Goal: Task Accomplishment & Management: Complete application form

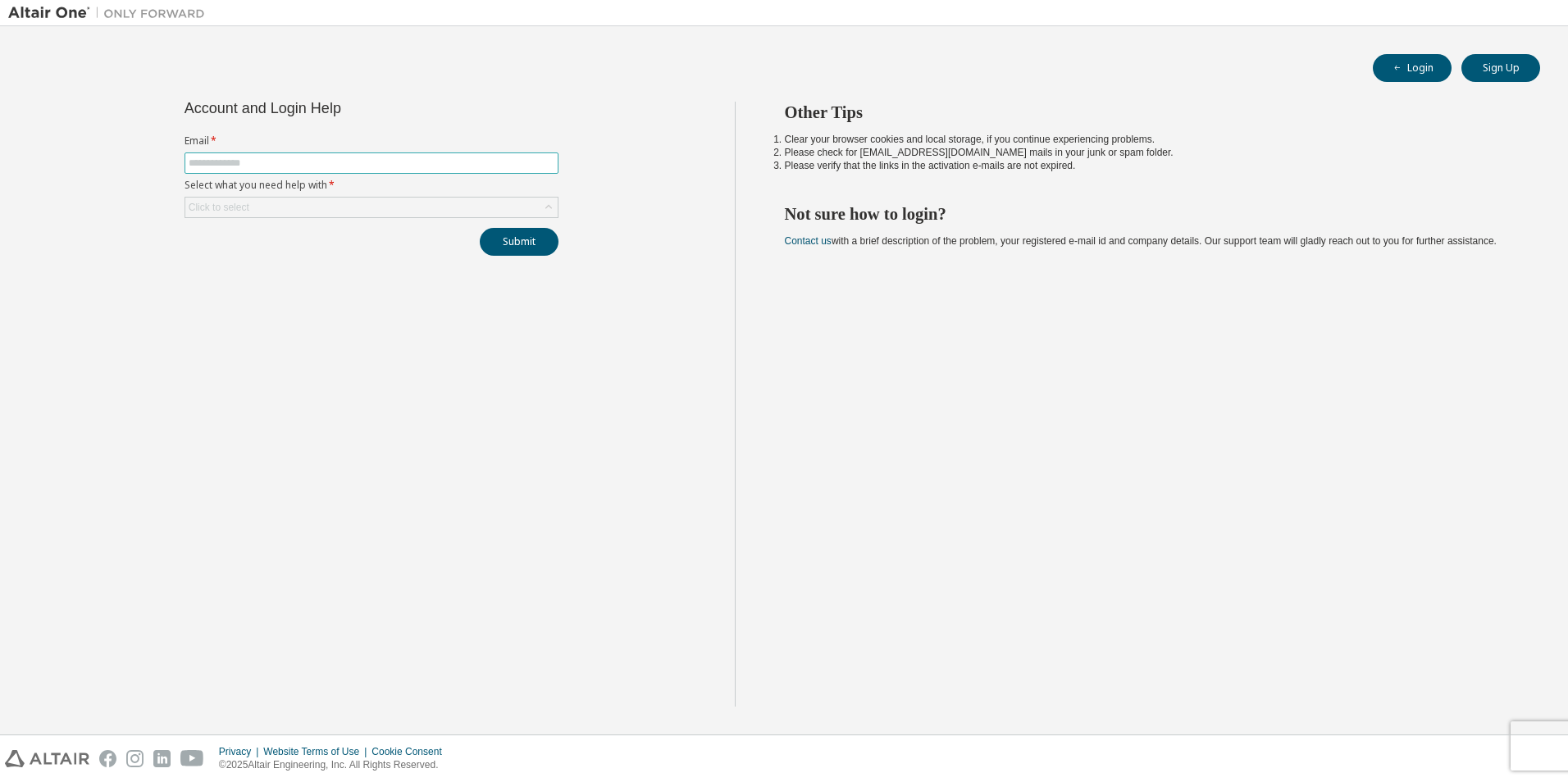
click at [346, 155] on span at bounding box center [371, 162] width 374 height 21
click at [340, 170] on span at bounding box center [371, 162] width 374 height 21
click at [198, 164] on input "text" at bounding box center [371, 163] width 365 height 13
type input "**********"
click at [486, 212] on div "Click to select" at bounding box center [372, 207] width 373 height 19
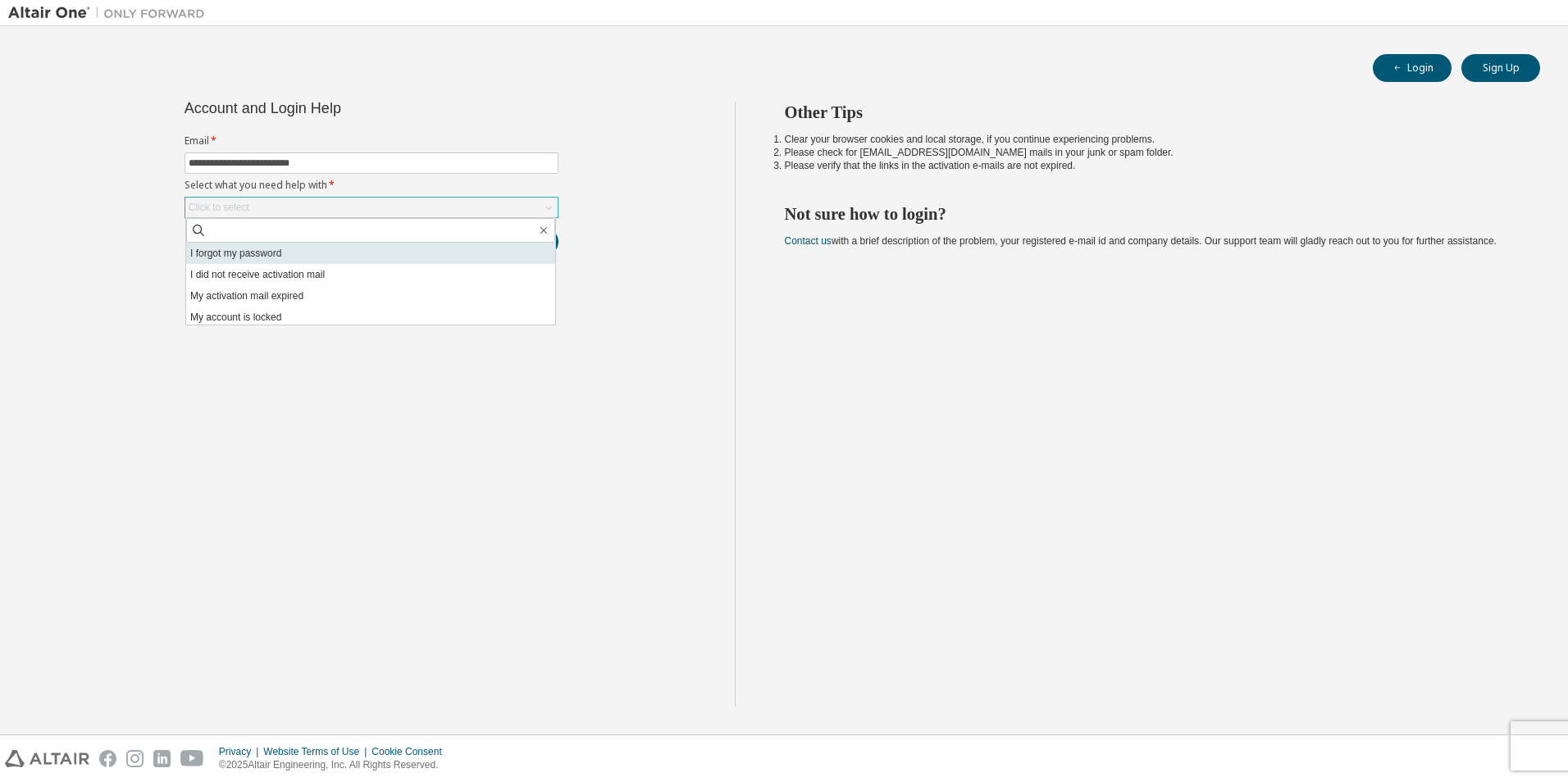
click at [303, 251] on li "I forgot my password" at bounding box center [371, 252] width 369 height 21
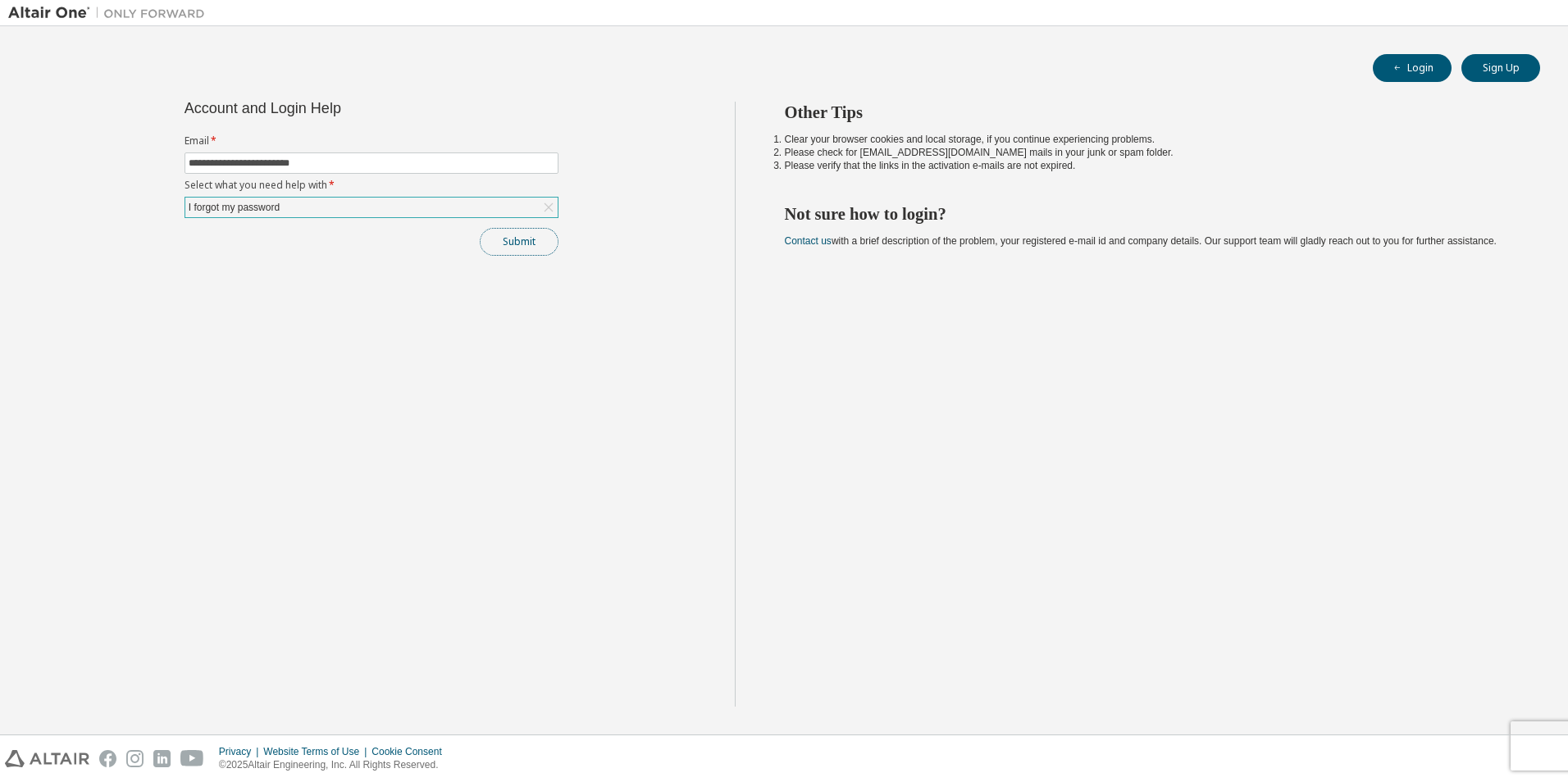
click at [504, 238] on button "Submit" at bounding box center [520, 241] width 79 height 28
click at [524, 251] on button "Submit" at bounding box center [520, 241] width 79 height 28
click at [503, 232] on button "Submit" at bounding box center [520, 241] width 79 height 28
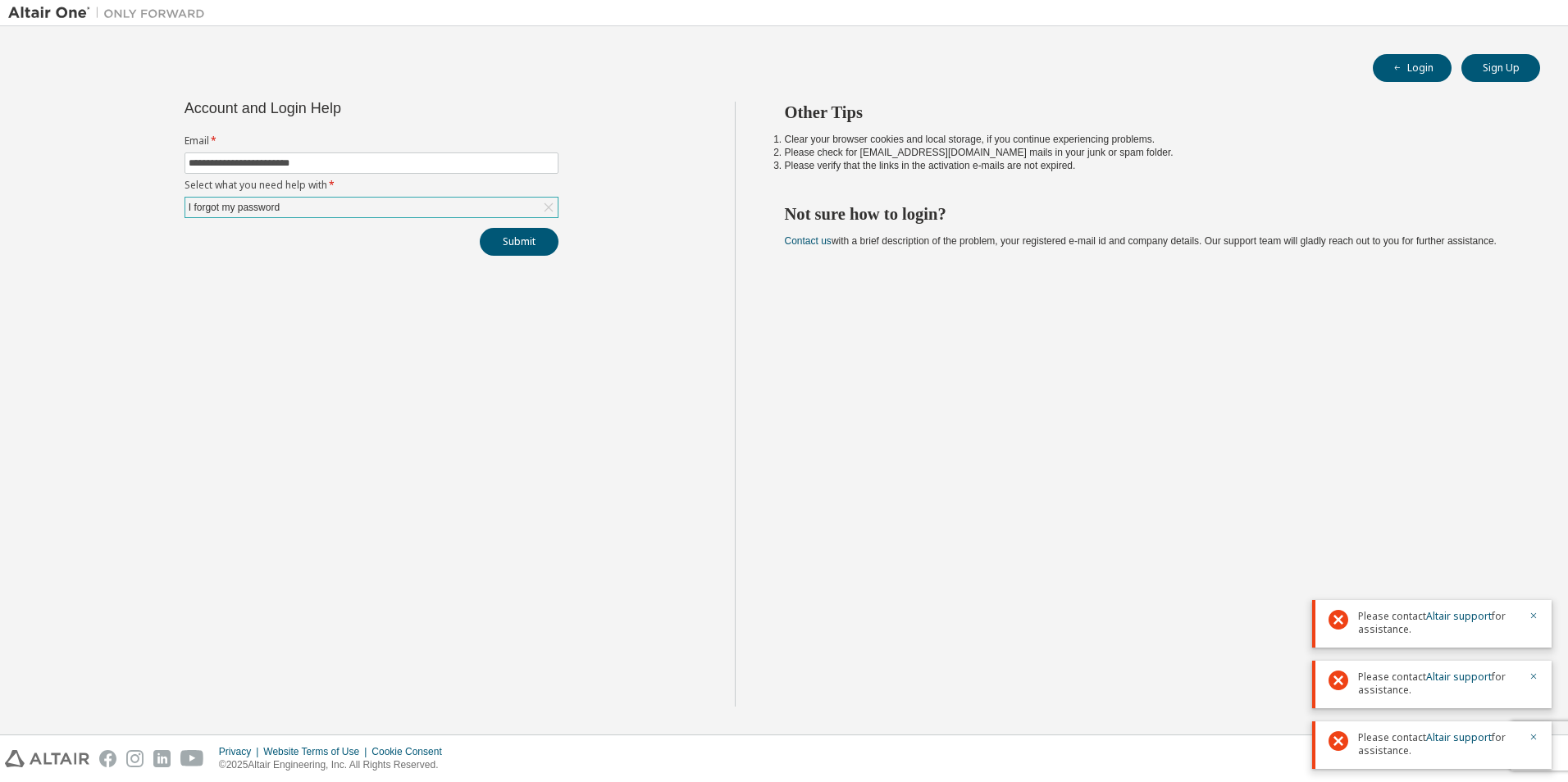
click at [351, 209] on div "I forgot my password" at bounding box center [372, 207] width 373 height 19
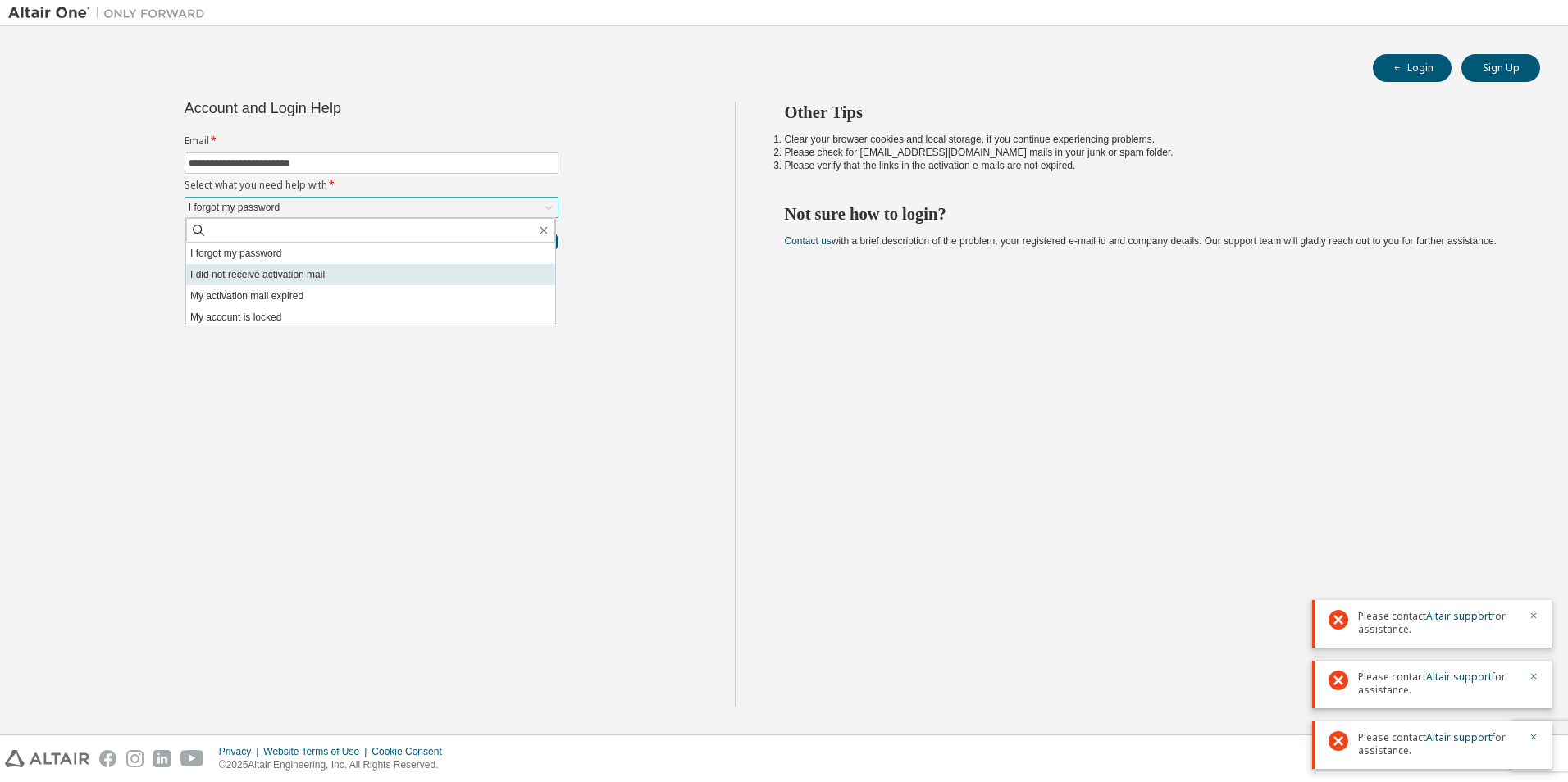
click at [294, 268] on li "I did not receive activation mail" at bounding box center [371, 274] width 369 height 21
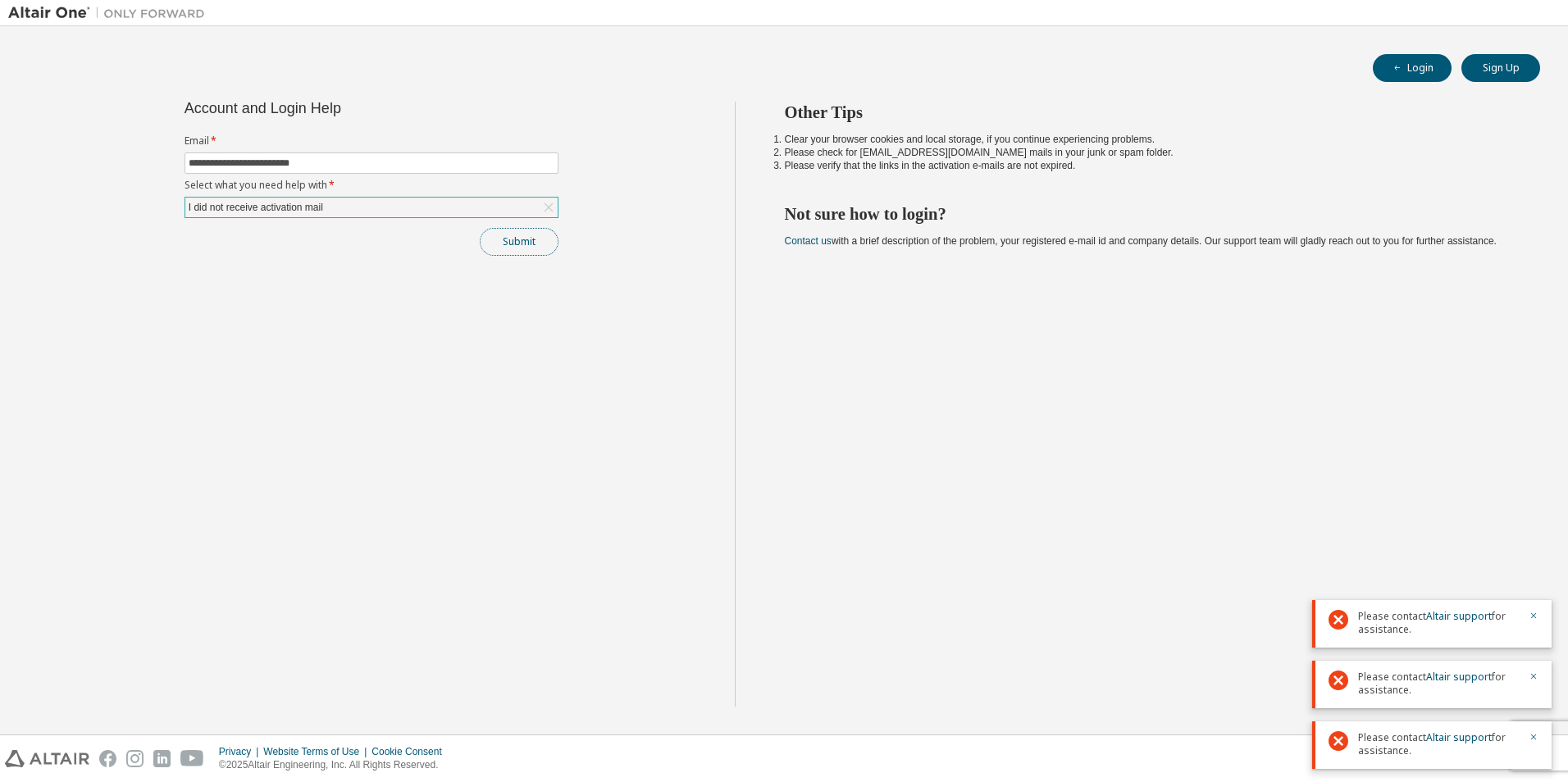
click at [535, 234] on button "Submit" at bounding box center [520, 241] width 79 height 28
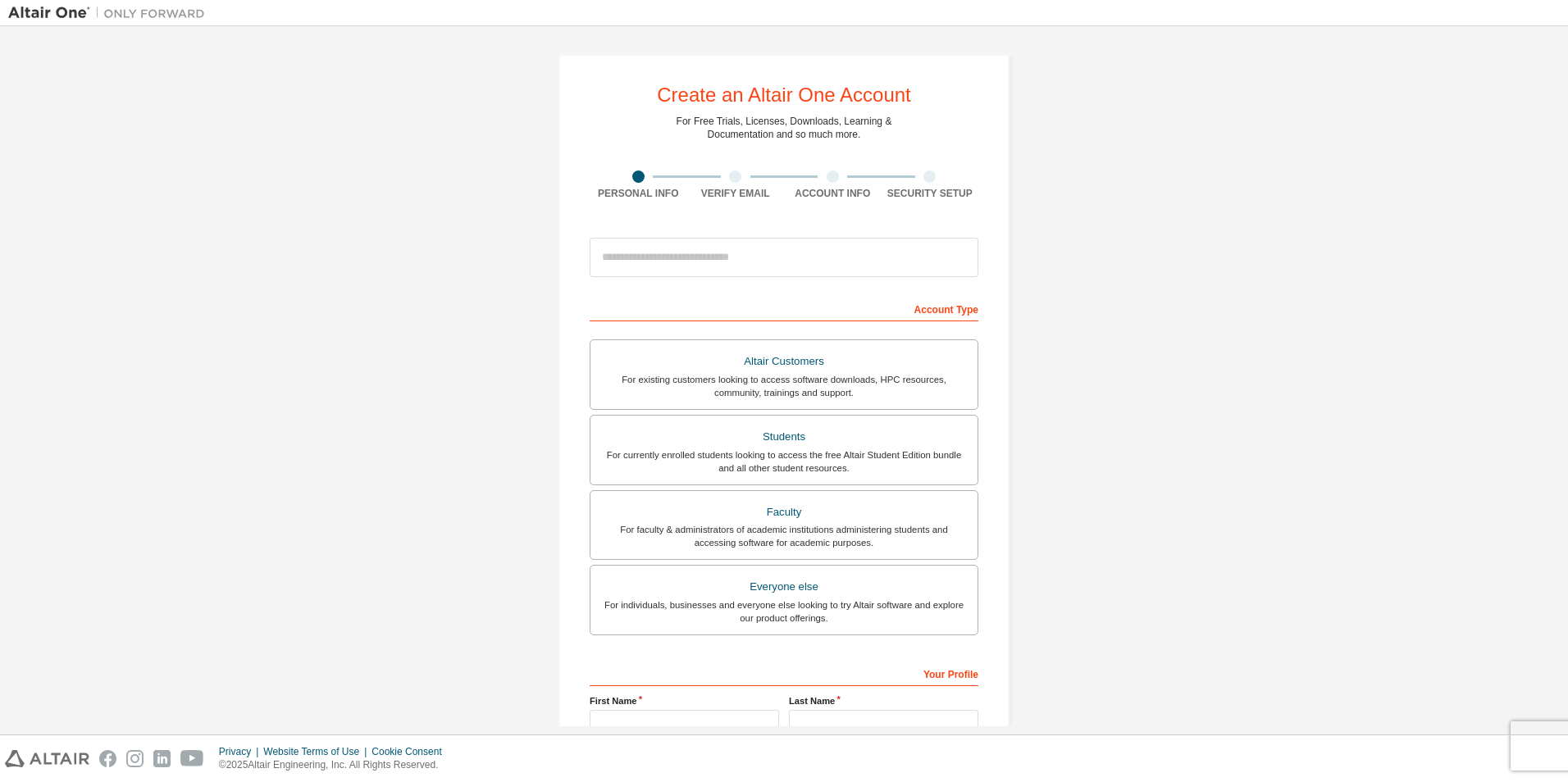
scroll to position [82, 0]
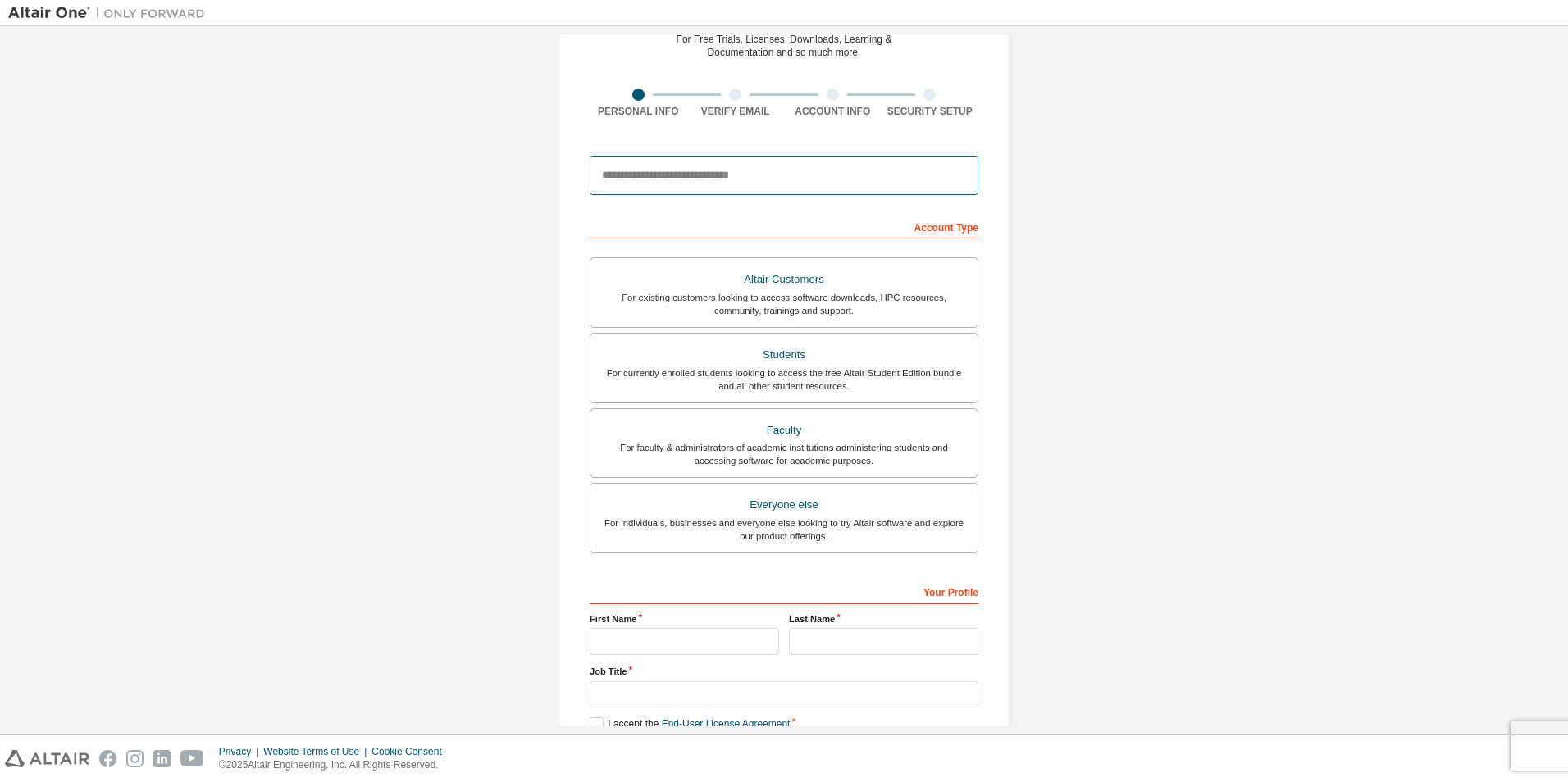
click at [734, 177] on input "email" at bounding box center [784, 175] width 389 height 39
type input "**********"
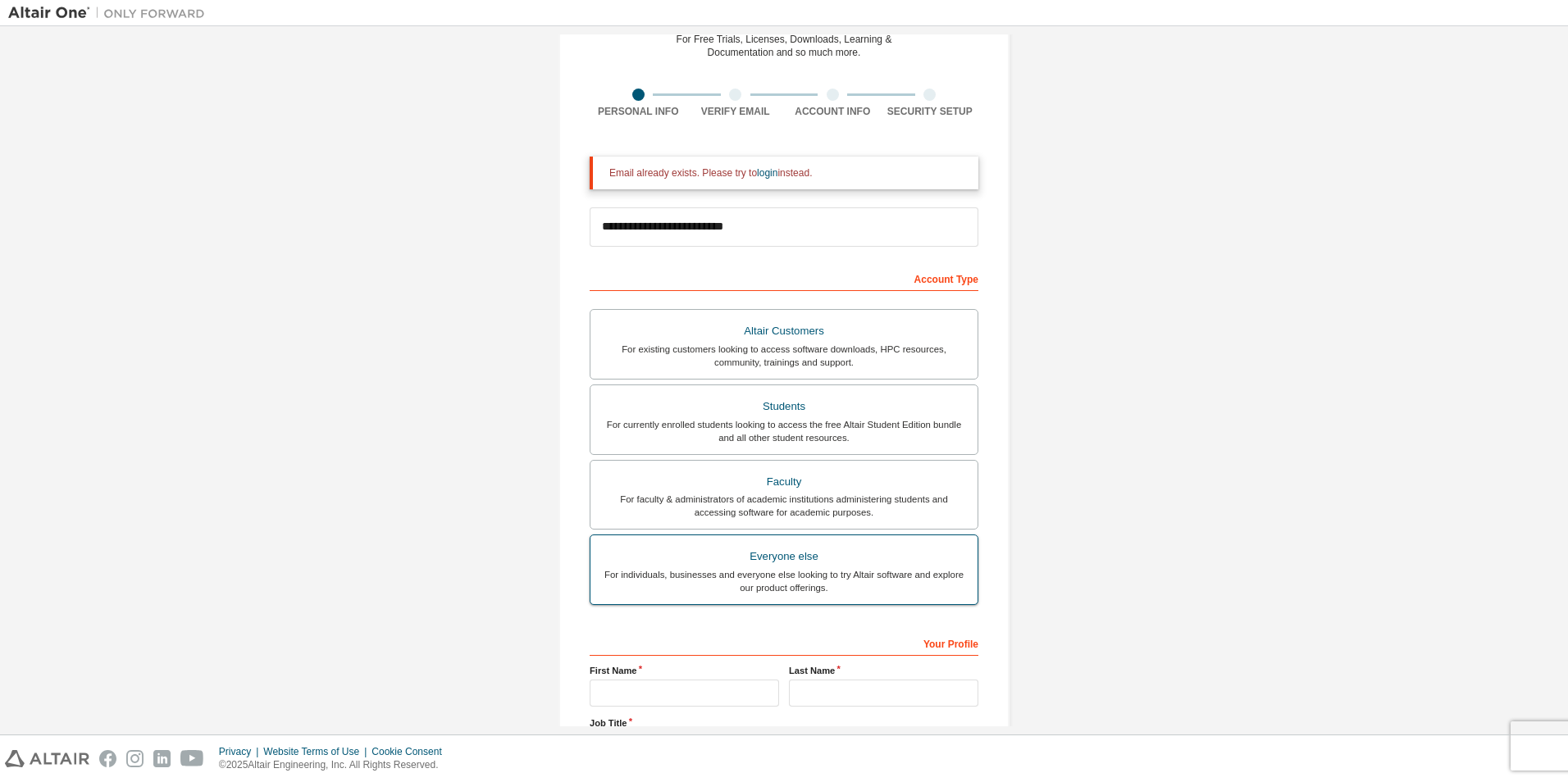
click at [813, 565] on div "Everyone else" at bounding box center [784, 556] width 367 height 23
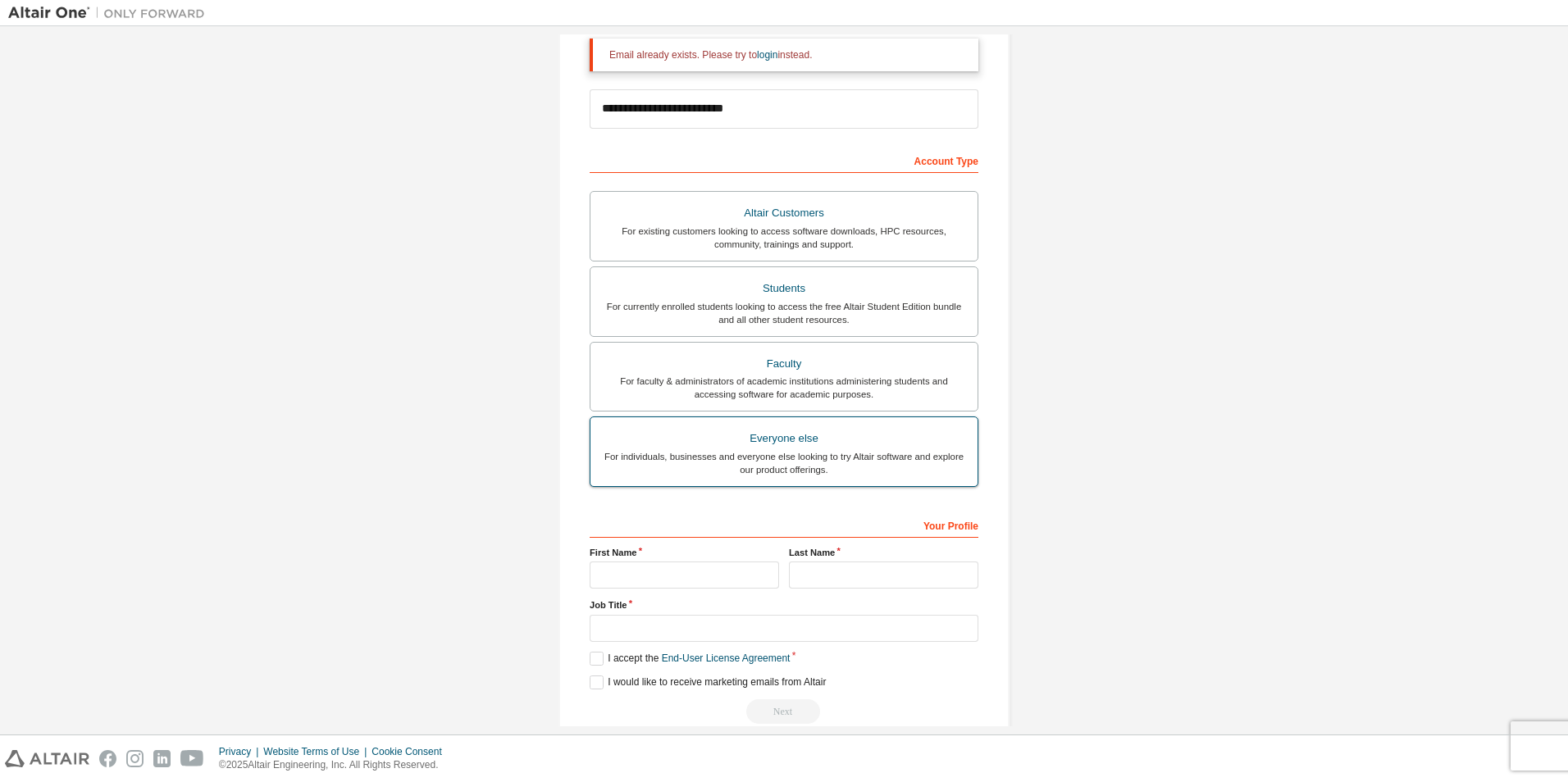
scroll to position [229, 0]
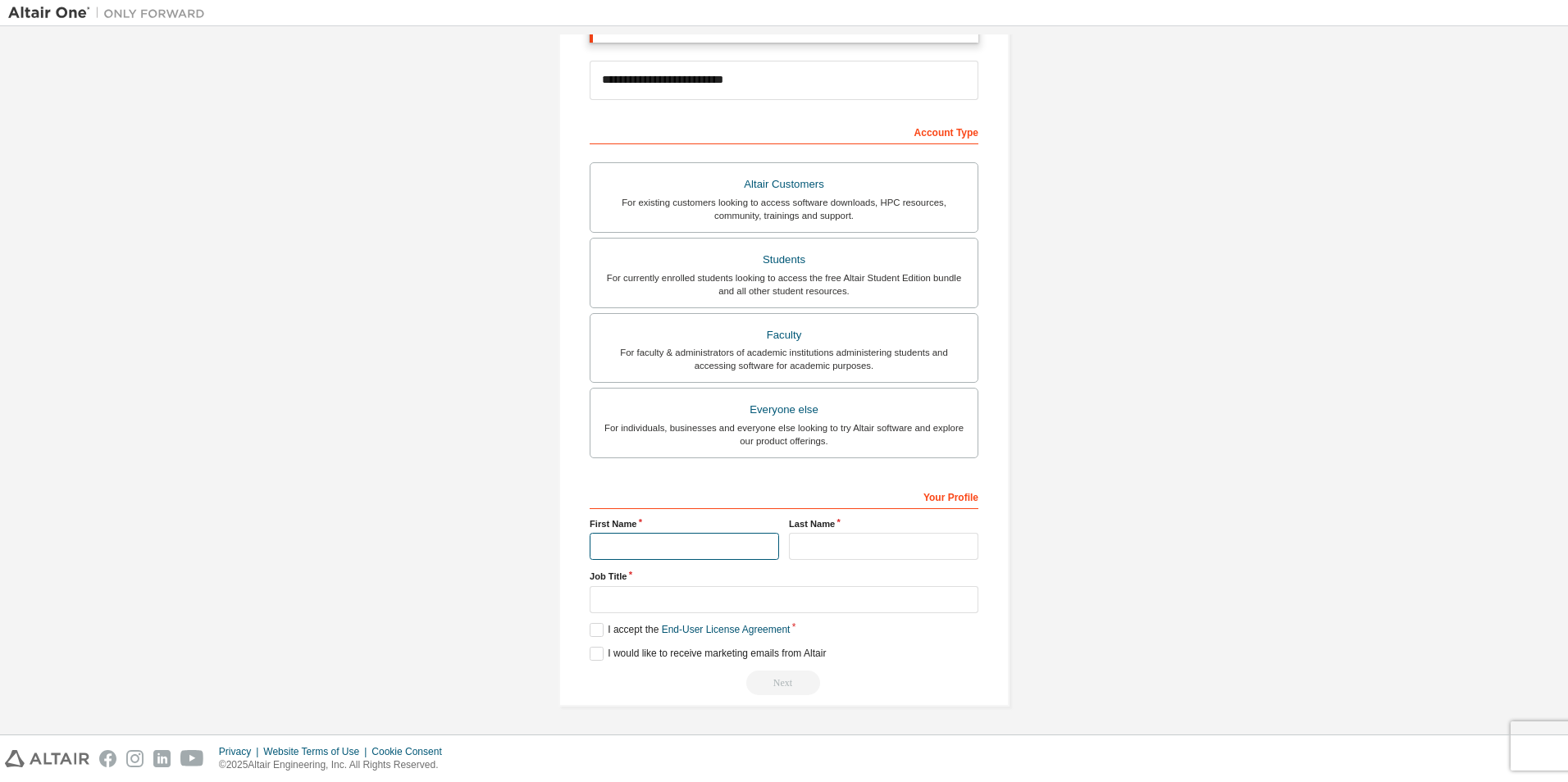
click at [729, 543] on input "text" at bounding box center [684, 546] width 189 height 27
type input "*********"
click at [879, 549] on input "text" at bounding box center [884, 546] width 189 height 27
type input "*"
type input "*****"
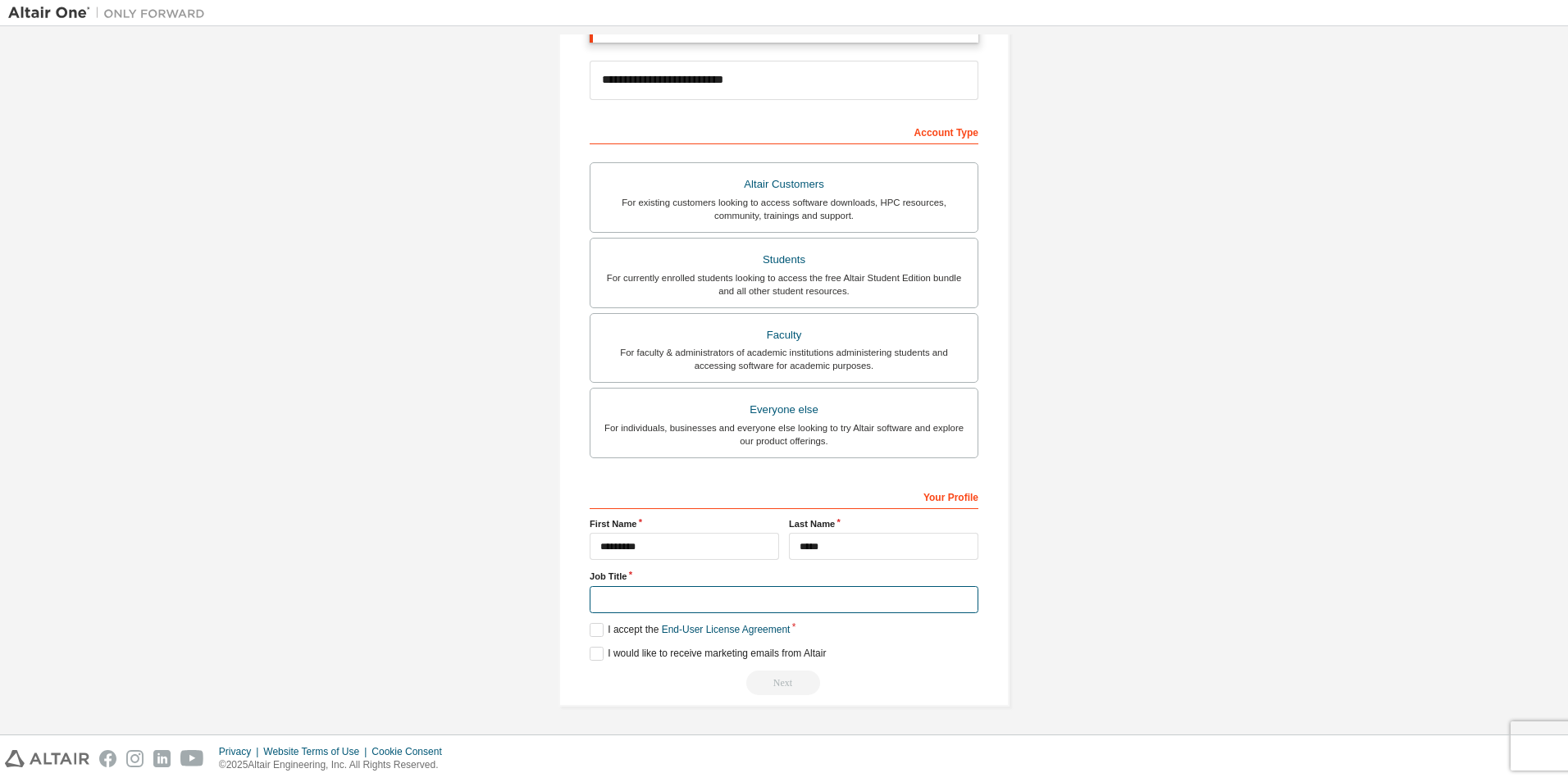
click at [635, 602] on input "text" at bounding box center [784, 599] width 389 height 27
click at [585, 628] on div "**********" at bounding box center [783, 266] width 451 height 881
click at [594, 632] on label "I accept the End-User License Agreement" at bounding box center [689, 630] width 200 height 14
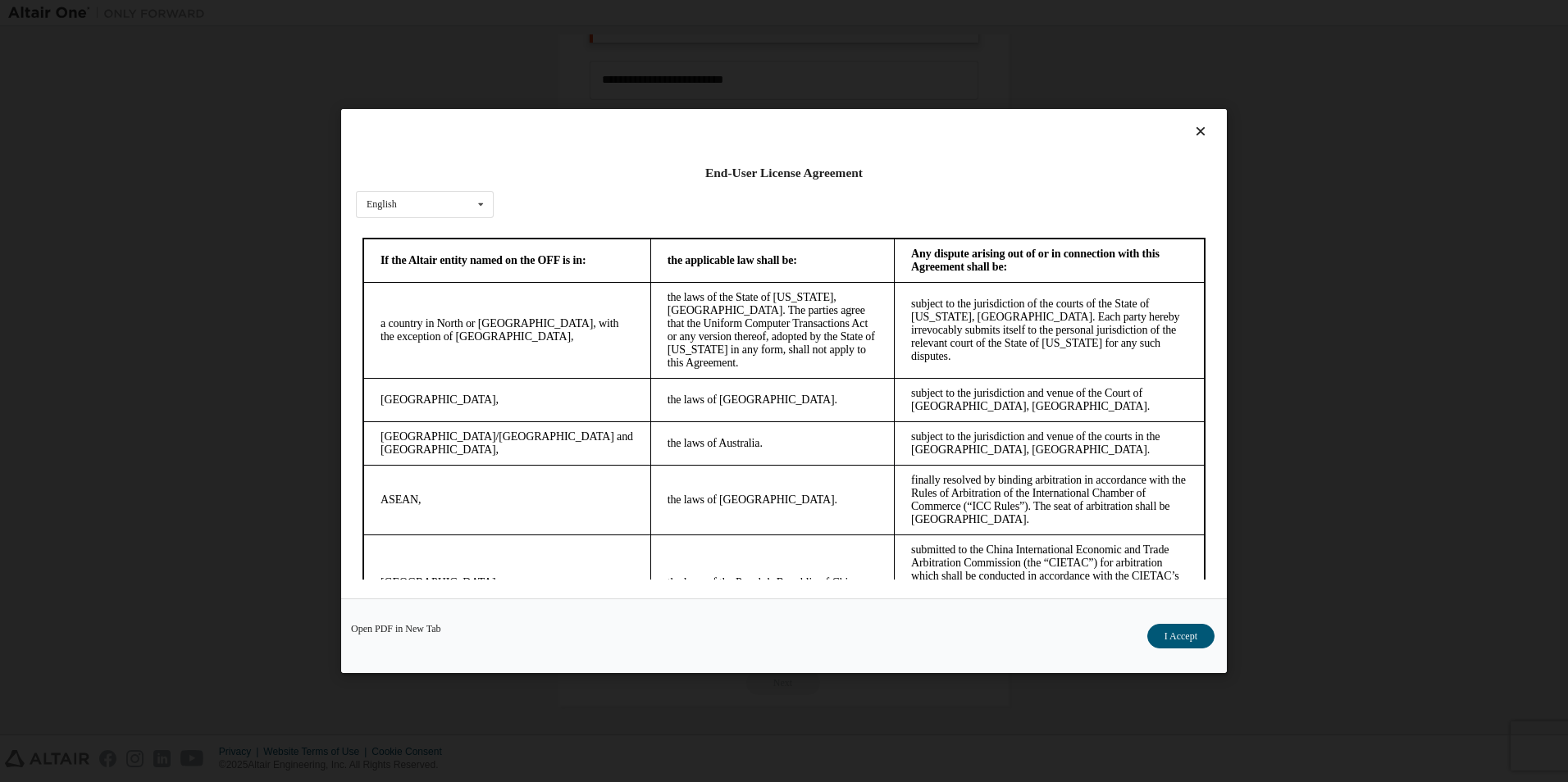
scroll to position [4339, 0]
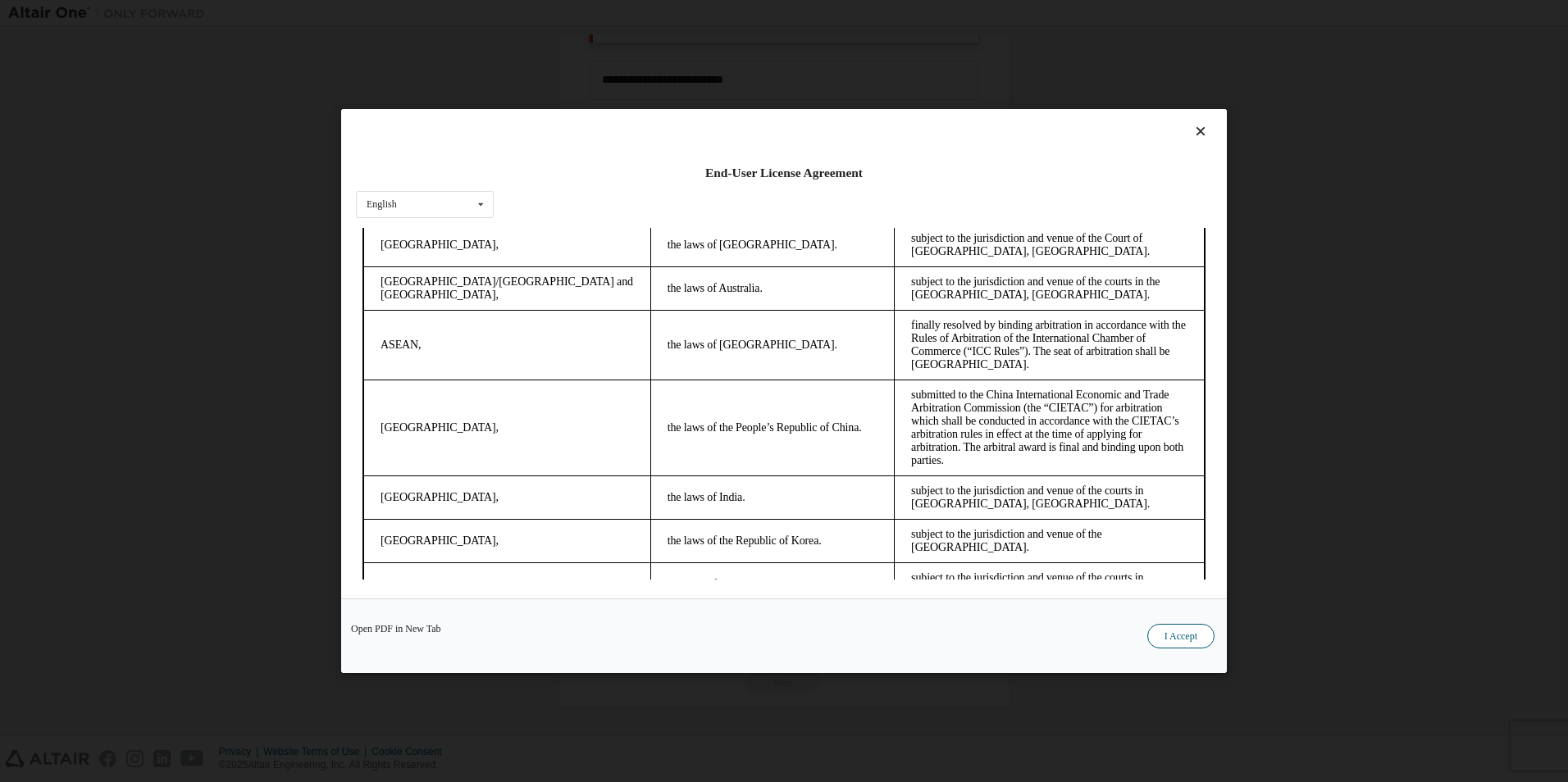
click at [1188, 629] on button "I Accept" at bounding box center [1181, 636] width 67 height 25
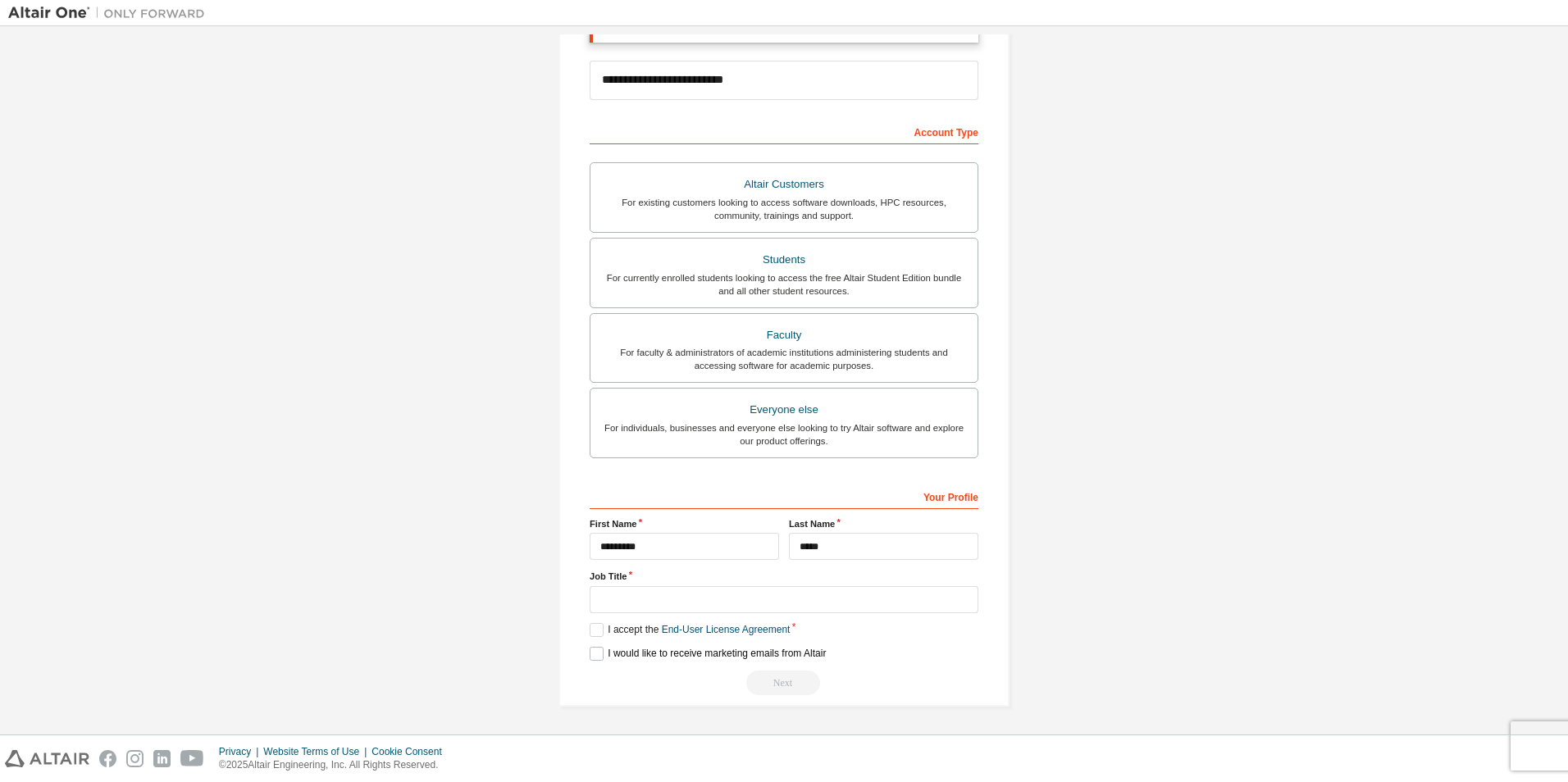
click at [597, 656] on label "I would like to receive marketing emails from Altair" at bounding box center [707, 654] width 236 height 14
click at [633, 596] on input "text" at bounding box center [784, 599] width 389 height 27
type input "**********"
click at [756, 681] on div "Next" at bounding box center [784, 683] width 389 height 25
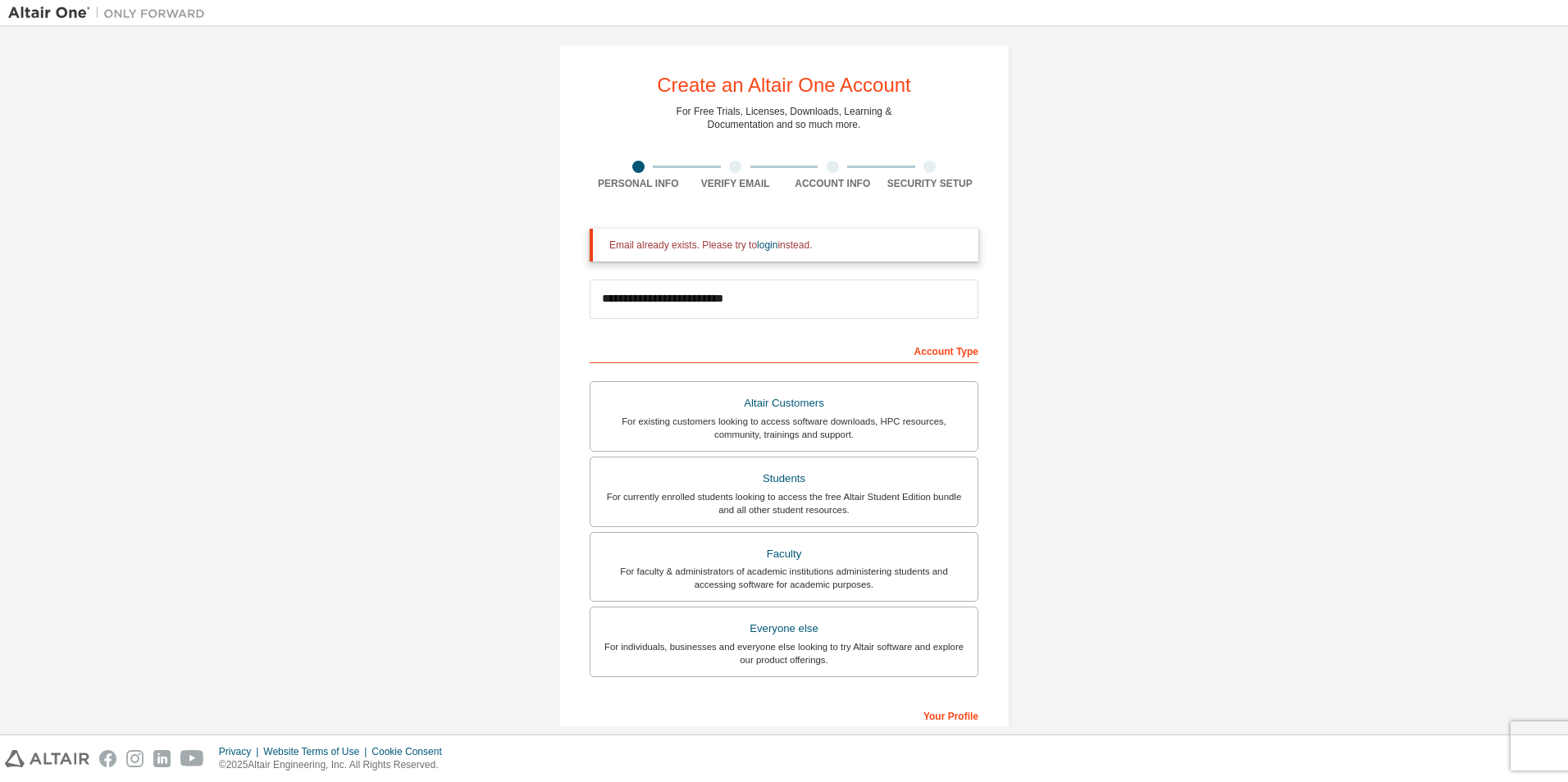
scroll to position [0, 0]
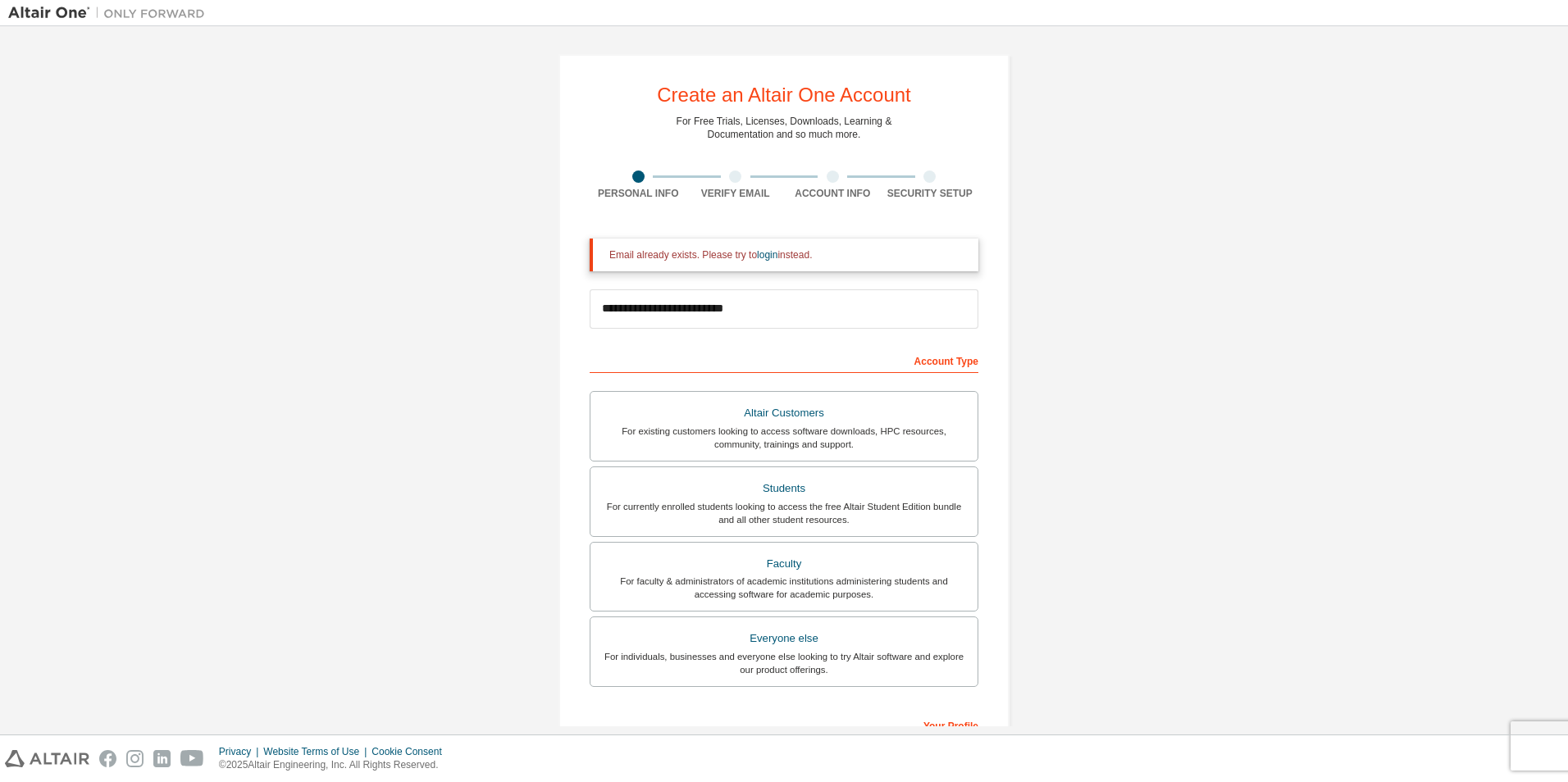
click at [735, 198] on div "Verify Email" at bounding box center [736, 194] width 97 height 13
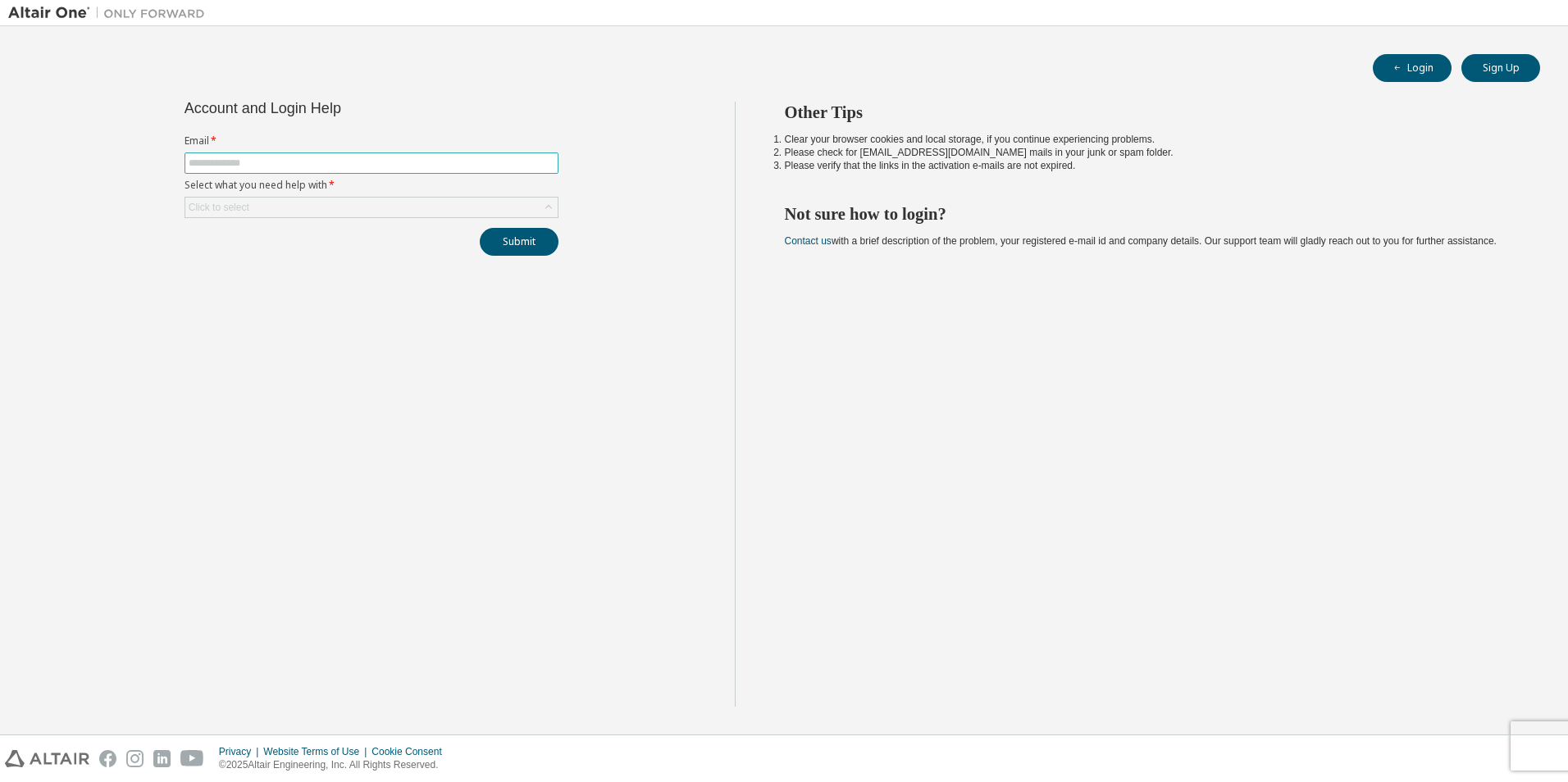
click at [252, 165] on input "text" at bounding box center [371, 163] width 365 height 13
type input "**********"
click at [314, 207] on div "Click to select" at bounding box center [372, 207] width 373 height 19
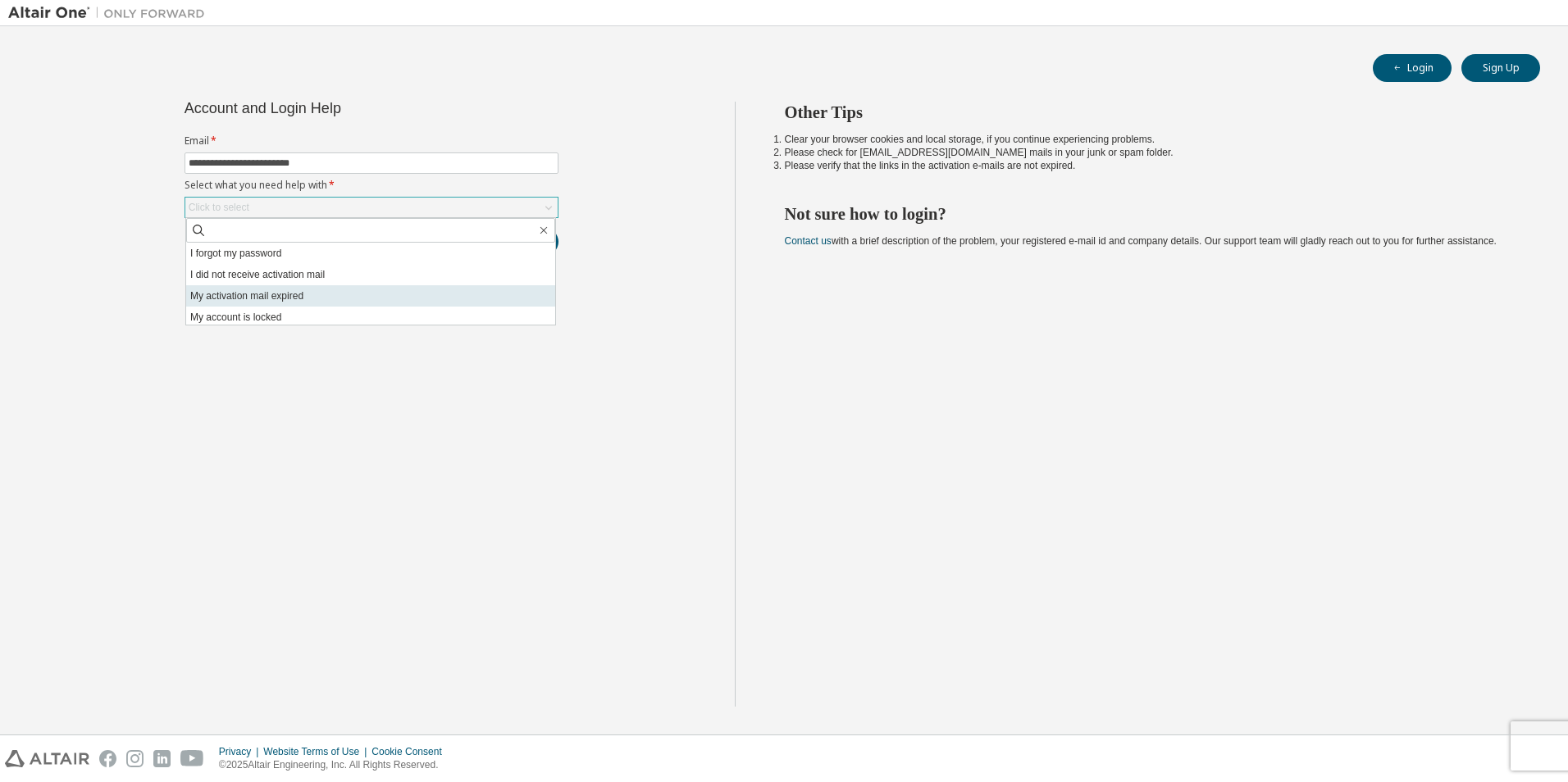
click at [312, 304] on li "My activation mail expired" at bounding box center [371, 296] width 369 height 21
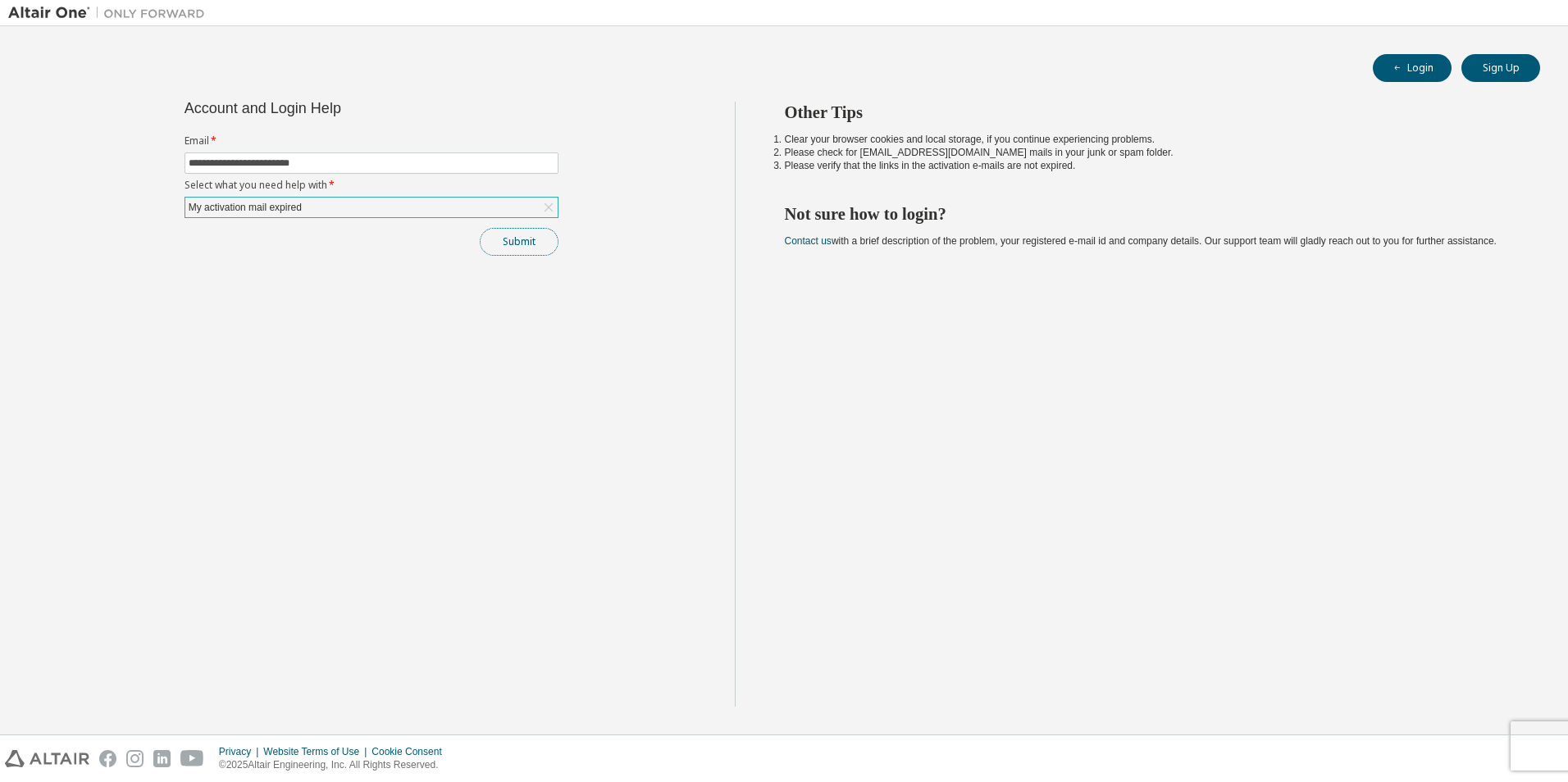
click at [524, 239] on button "Submit" at bounding box center [520, 241] width 79 height 28
click at [393, 217] on div "My activation mail expired" at bounding box center [372, 207] width 373 height 19
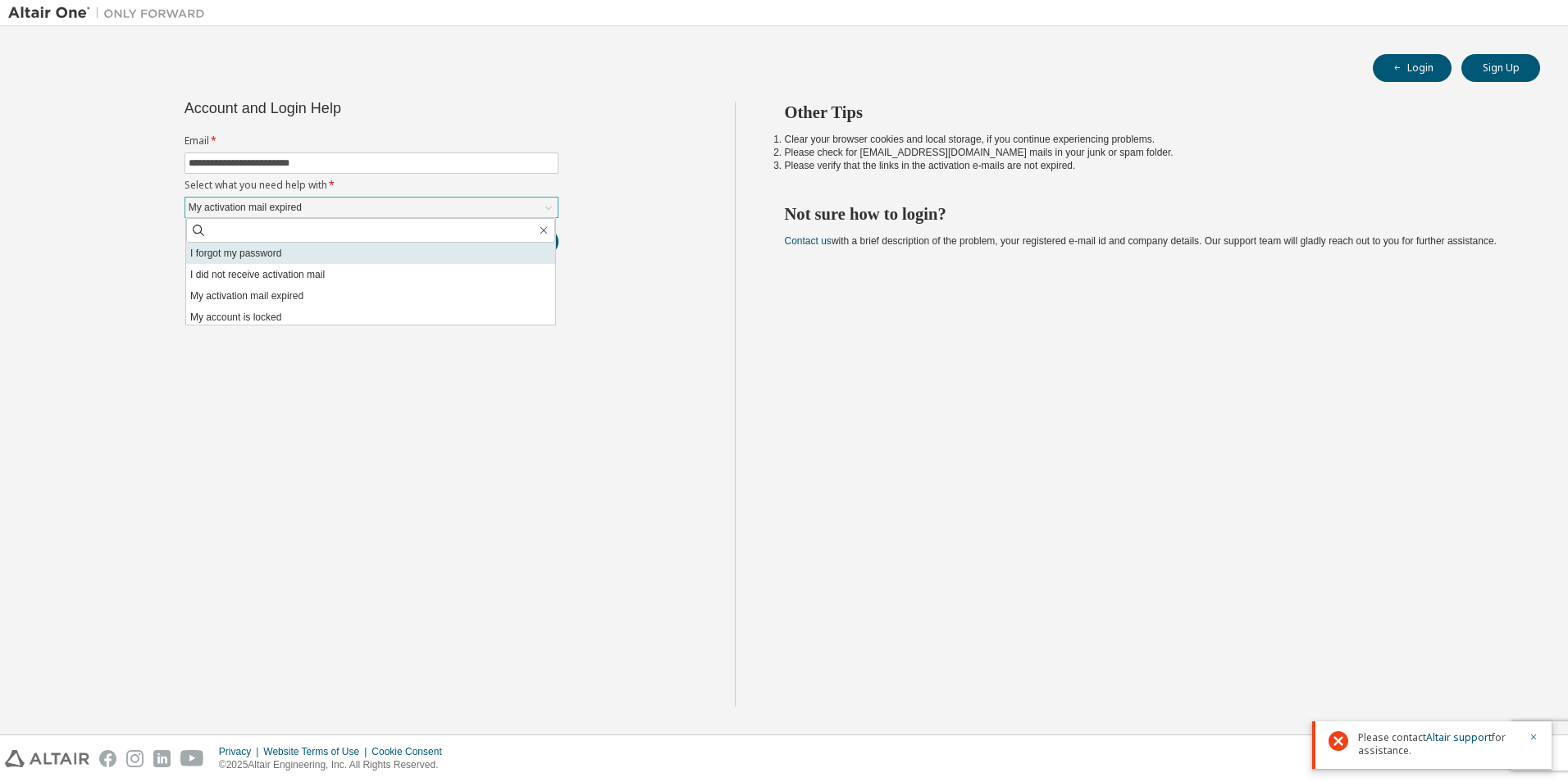
click at [298, 254] on li "I forgot my password" at bounding box center [371, 252] width 369 height 21
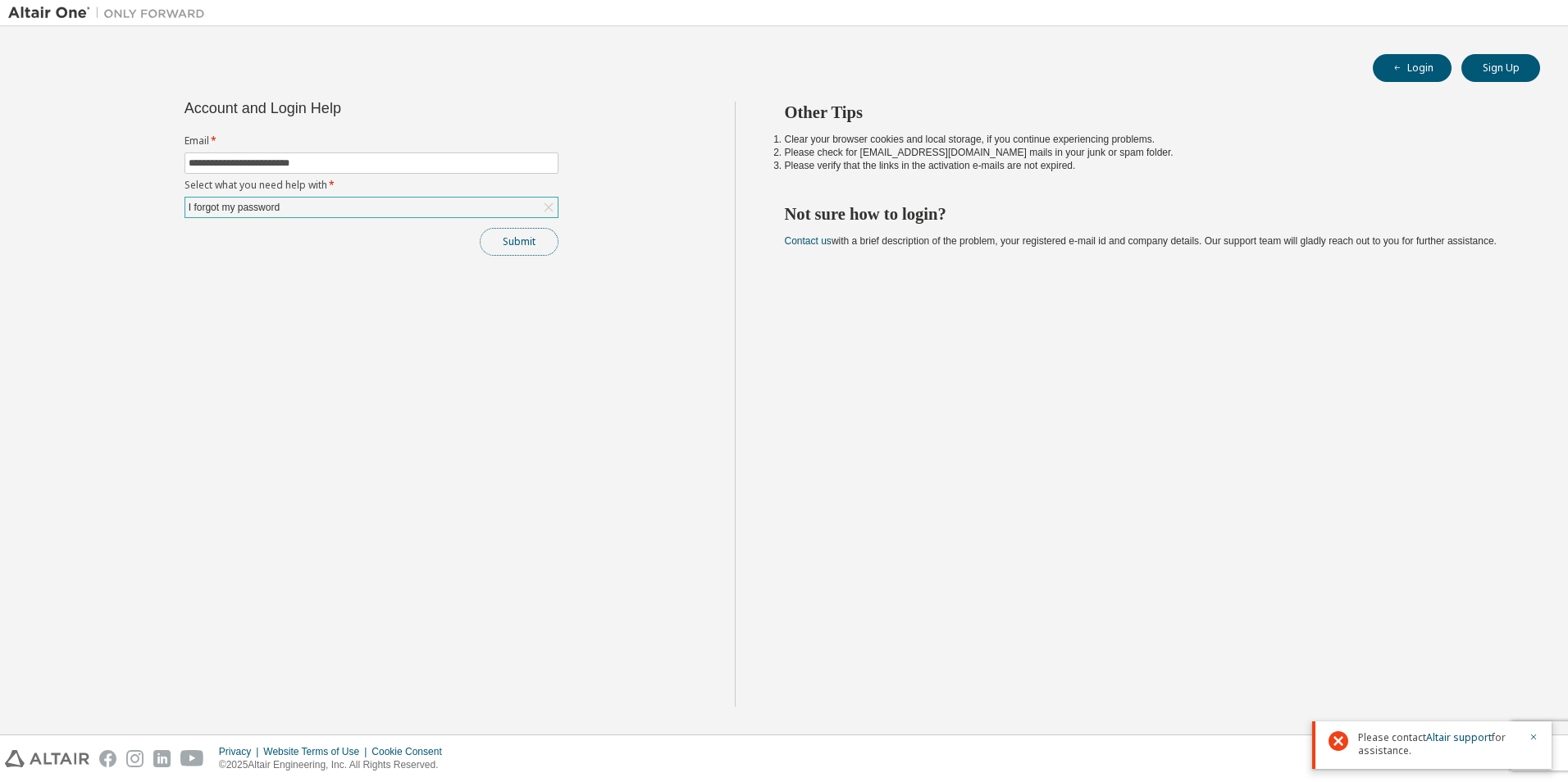
click at [526, 251] on button "Submit" at bounding box center [520, 241] width 79 height 28
drag, startPoint x: 1167, startPoint y: 557, endPoint x: 1203, endPoint y: 824, distance: 269.4
drag, startPoint x: 1203, startPoint y: 824, endPoint x: 1490, endPoint y: 679, distance: 321.5
click at [1490, 679] on link "Altair support" at bounding box center [1459, 676] width 65 height 14
click at [1474, 679] on link "Altair support" at bounding box center [1459, 676] width 65 height 14
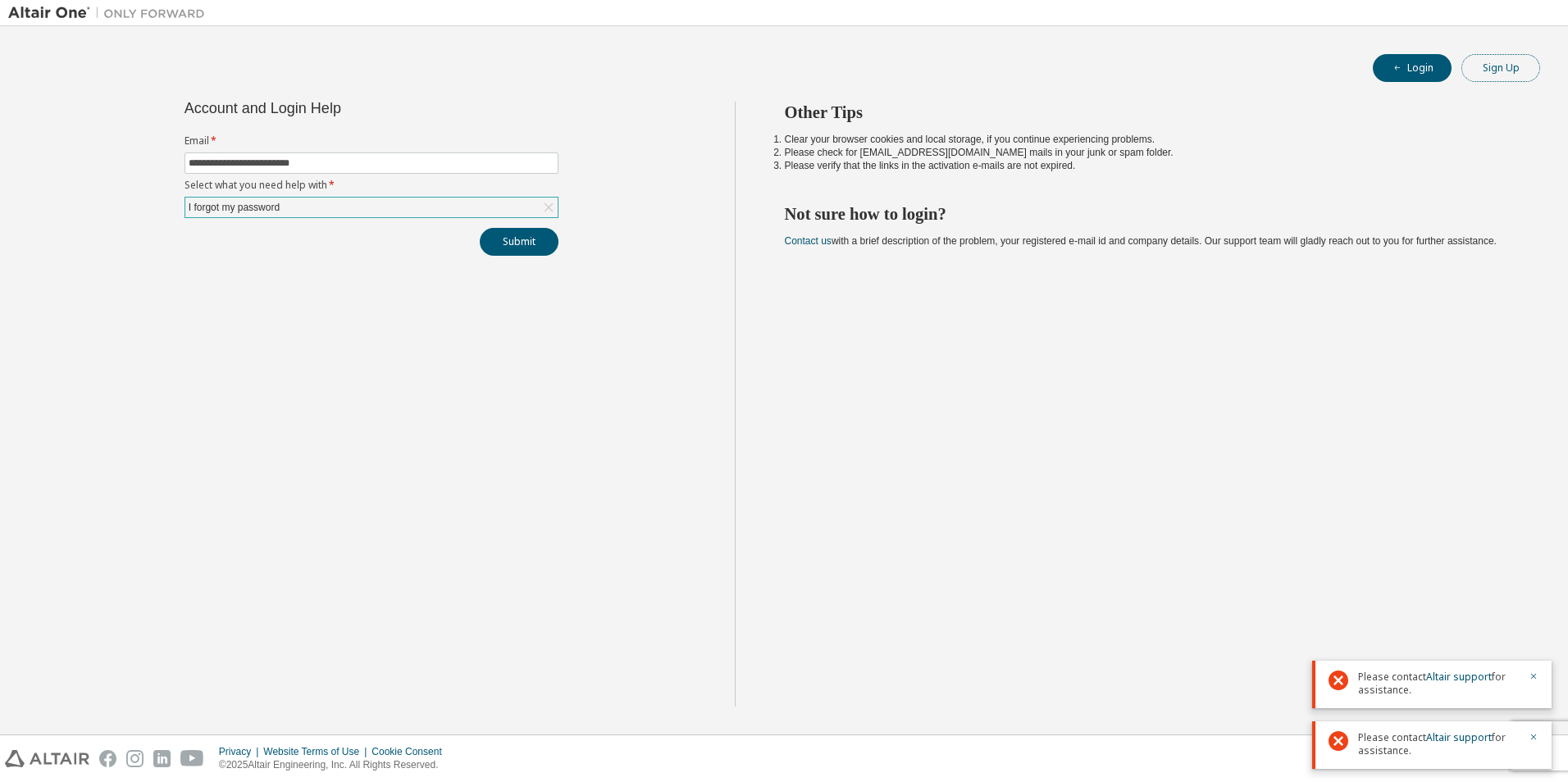
click at [1507, 72] on button "Sign Up" at bounding box center [1501, 68] width 79 height 28
click at [1420, 62] on button "Login" at bounding box center [1413, 68] width 79 height 28
